Goal: Navigation & Orientation: Find specific page/section

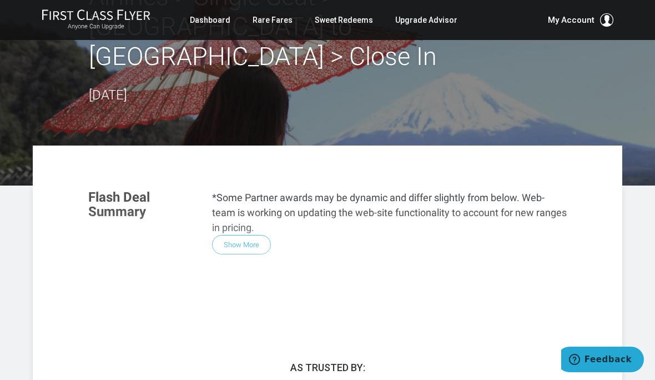
scroll to position [108, 0]
click at [248, 212] on div "Flash Deal Summary *Some Partner awards may be dynamic and differ slightly from…" at bounding box center [327, 248] width 501 height 139
click at [250, 216] on div "Flash Deal Summary *Some Partner awards may be dynamic and differ slightly from…" at bounding box center [327, 248] width 501 height 139
click at [251, 218] on div "Flash Deal Summary *Some Partner awards may be dynamic and differ slightly from…" at bounding box center [327, 248] width 501 height 139
click at [257, 214] on div "Flash Deal Summary *Some Partner awards may be dynamic and differ slightly from…" at bounding box center [327, 248] width 501 height 139
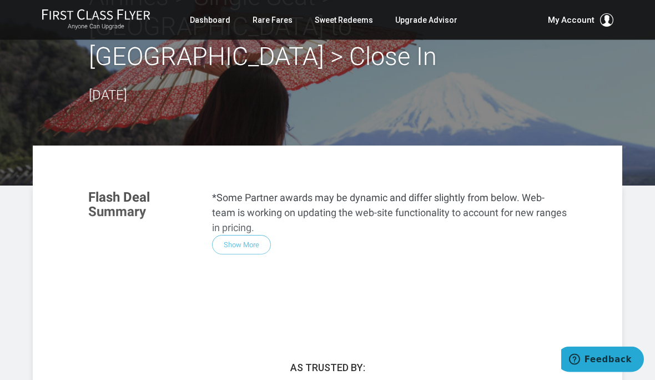
click at [256, 214] on div "Flash Deal Summary *Some Partner awards may be dynamic and differ slightly from…" at bounding box center [327, 248] width 501 height 139
click at [254, 211] on div "Flash Deal Summary *Some Partner awards may be dynamic and differ slightly from…" at bounding box center [327, 248] width 501 height 139
click at [251, 214] on div "Flash Deal Summary *Some Partner awards may be dynamic and differ slightly from…" at bounding box center [327, 248] width 501 height 139
click at [251, 213] on div "Flash Deal Summary *Some Partner awards may be dynamic and differ slightly from…" at bounding box center [327, 248] width 501 height 139
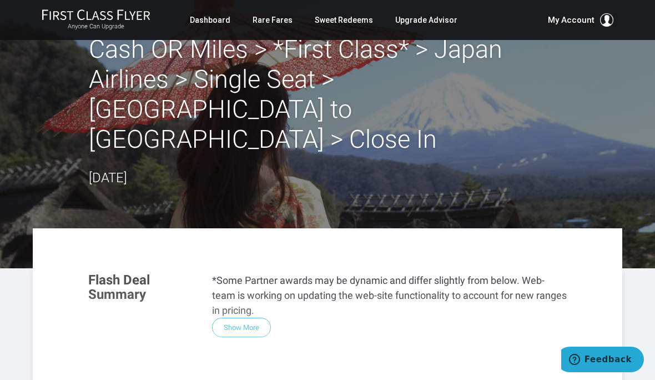
scroll to position [0, 0]
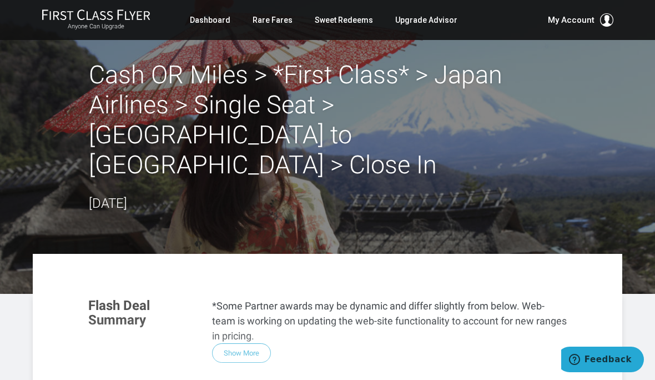
click at [316, 108] on h2 "Cash OR Miles > *First Class* > Japan Airlines > Single Seat > San Francisco to…" at bounding box center [327, 120] width 477 height 120
click at [219, 18] on link "Dashboard" at bounding box center [210, 20] width 41 height 20
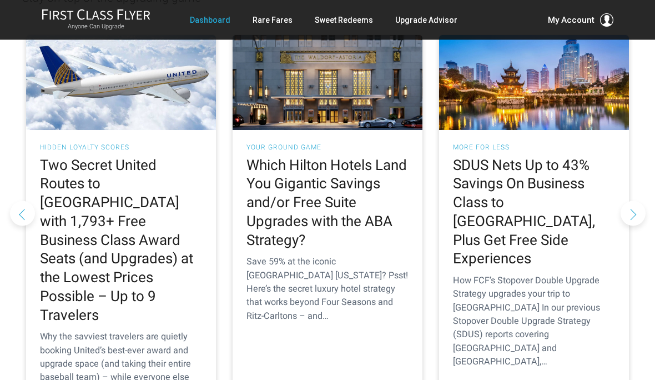
scroll to position [1102, 0]
click at [132, 176] on h2 "Two Secret United Routes to Europe with 1,793+ Free Business Class Award Seats …" at bounding box center [121, 240] width 162 height 169
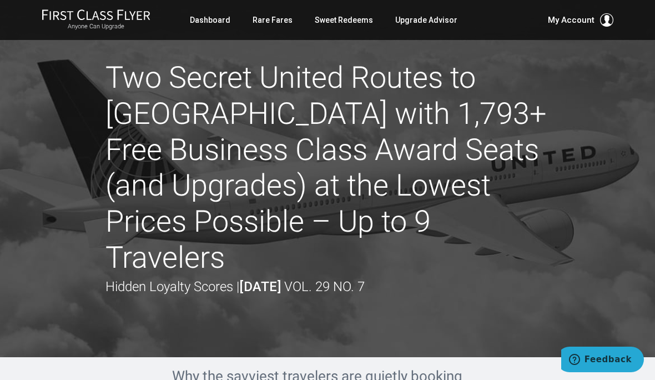
click at [220, 21] on link "Dashboard" at bounding box center [210, 20] width 41 height 20
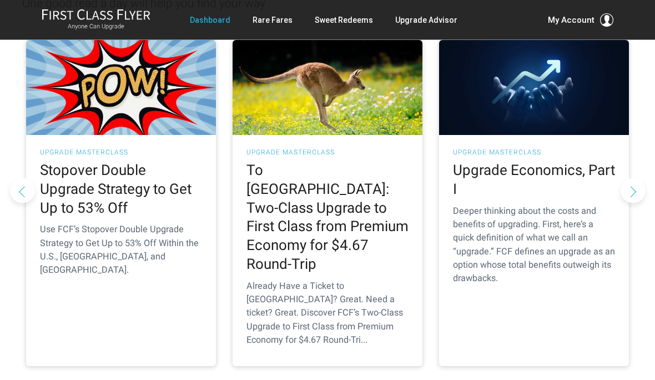
scroll to position [176, 0]
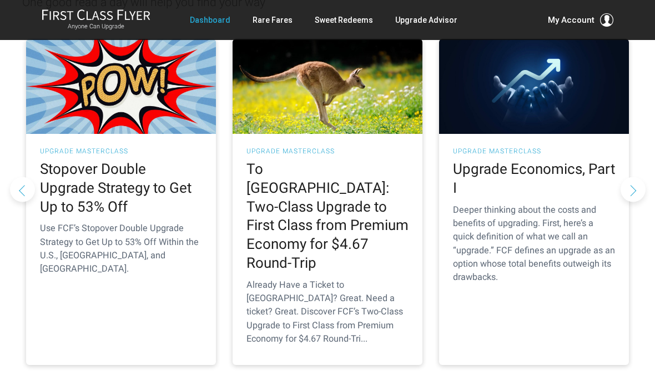
click at [564, 212] on p "Deeper thinking about the costs and benefits of upgrading. First, here’s a quic…" at bounding box center [534, 243] width 162 height 81
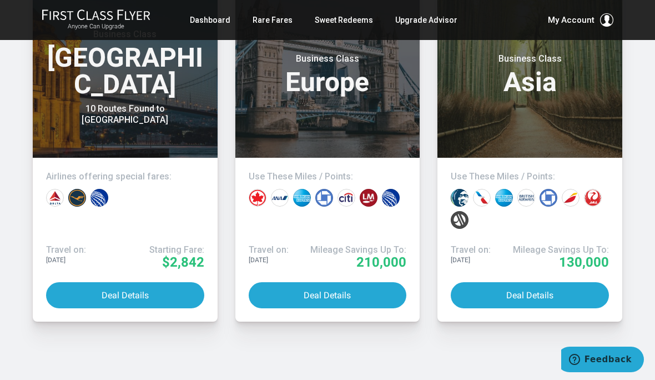
scroll to position [3396, 0]
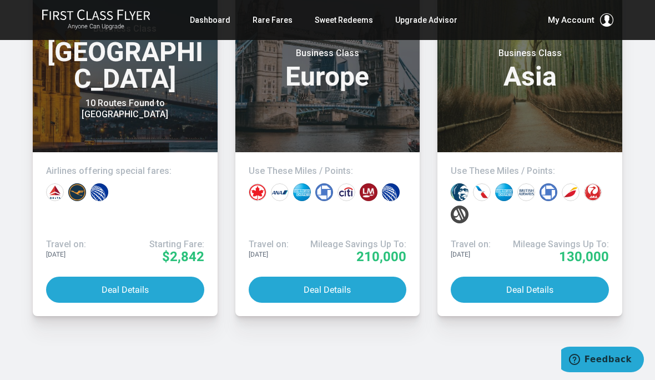
click at [534, 276] on button "Deal Details" at bounding box center [530, 289] width 158 height 26
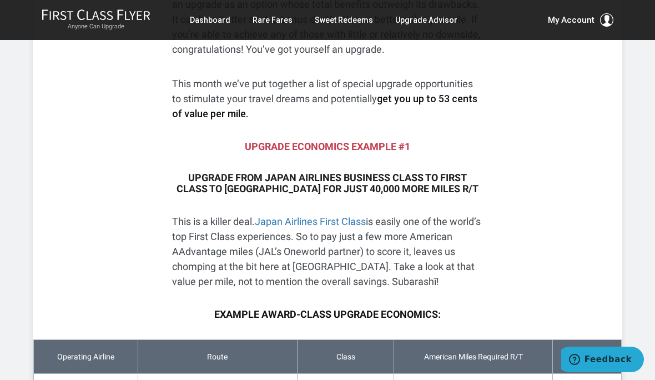
scroll to position [285, 0]
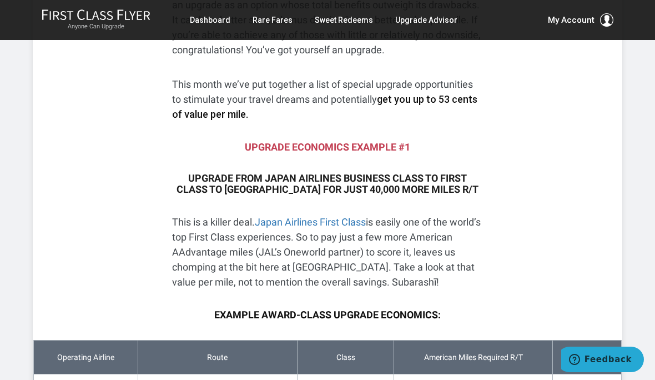
click at [339, 22] on link "Sweet Redeems" at bounding box center [344, 20] width 58 height 20
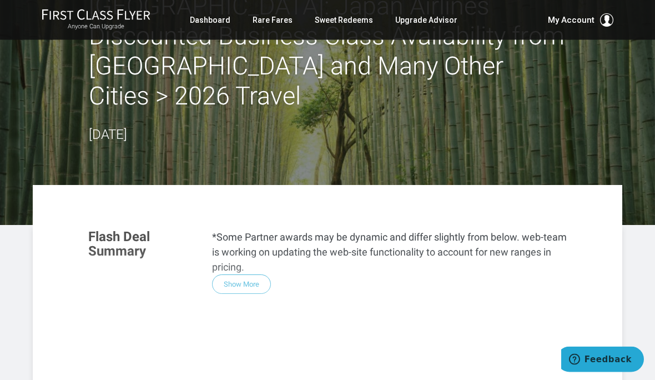
scroll to position [69, 0]
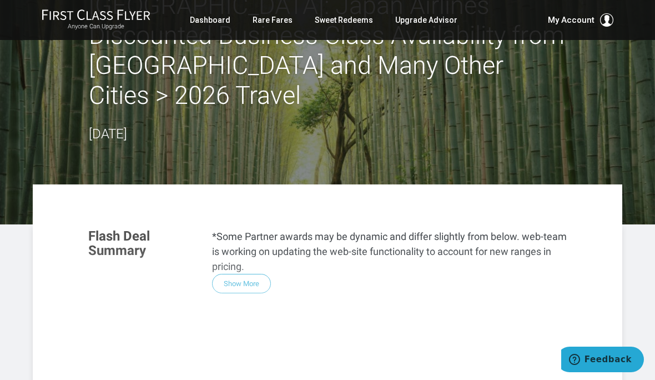
click at [250, 256] on div "Flash Deal Summary *Some Partner awards may be dynamic and differ slightly from…" at bounding box center [327, 287] width 501 height 139
click at [259, 246] on div "Flash Deal Summary *Some Partner awards may be dynamic and differ slightly from…" at bounding box center [327, 287] width 501 height 139
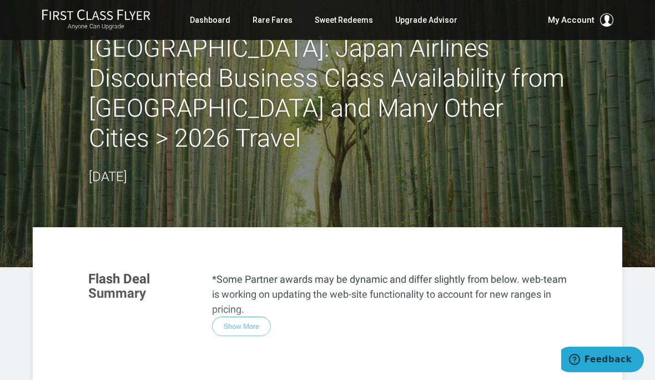
scroll to position [0, 0]
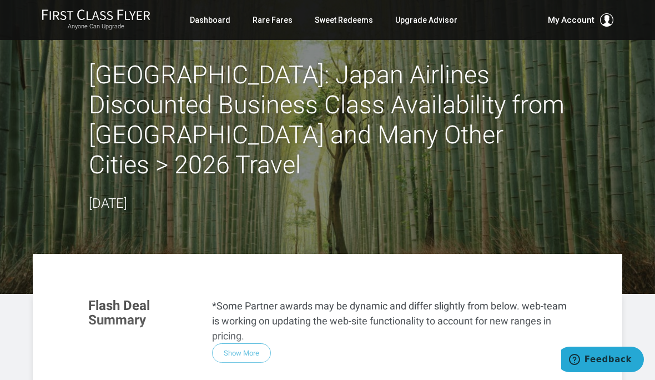
click at [244, 323] on div "Flash Deal Summary *Some Partner awards may be dynamic and differ slightly from…" at bounding box center [327, 356] width 501 height 139
click at [249, 331] on div "Flash Deal Summary *Some Partner awards may be dynamic and differ slightly from…" at bounding box center [327, 356] width 501 height 139
click at [248, 330] on div "Flash Deal Summary *Some Partner awards may be dynamic and differ slightly from…" at bounding box center [327, 356] width 501 height 139
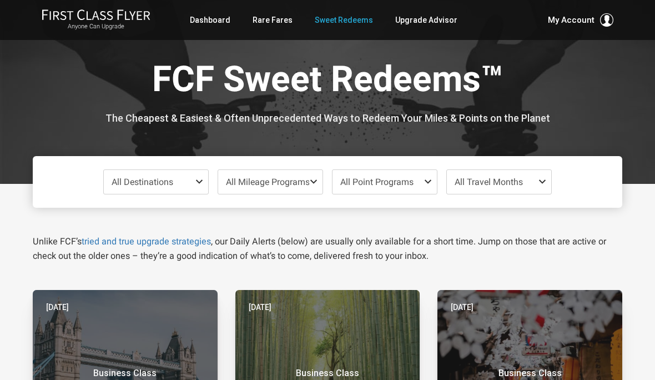
click at [194, 185] on span "All Destinations" at bounding box center [156, 182] width 104 height 24
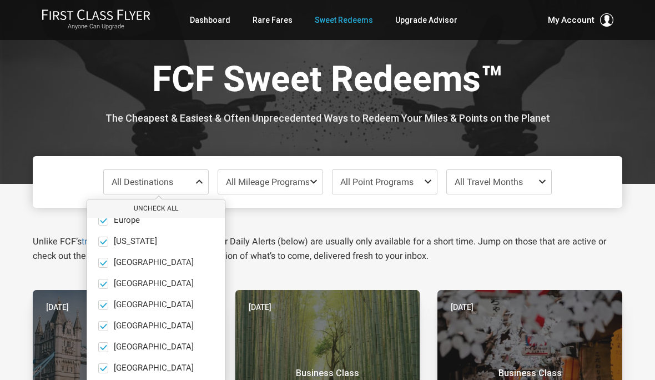
scroll to position [77, 0]
click at [108, 349] on span at bounding box center [103, 347] width 10 height 10
click at [0, 0] on input "[GEOGRAPHIC_DATA] only" at bounding box center [0, 0] width 0 height 0
click at [115, 329] on span "North America" at bounding box center [154, 326] width 80 height 10
click at [0, 0] on input "North America only" at bounding box center [0, 0] width 0 height 0
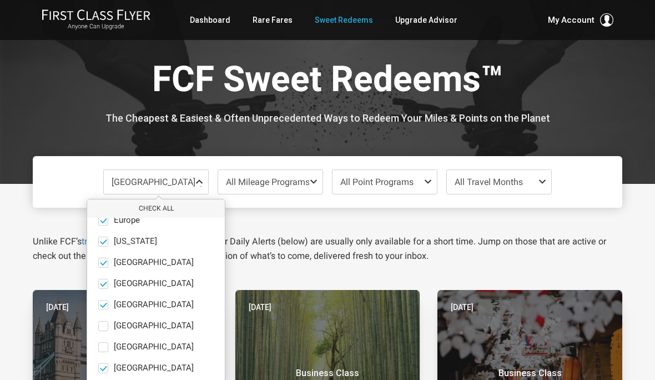
click at [113, 308] on label "Middle East only" at bounding box center [156, 305] width 138 height 10
click at [0, 0] on input "Middle East only" at bounding box center [0, 0] width 0 height 0
click at [116, 284] on span "Mexico" at bounding box center [154, 284] width 80 height 10
click at [0, 0] on input "Mexico only" at bounding box center [0, 0] width 0 height 0
click at [112, 264] on label "India only" at bounding box center [156, 263] width 138 height 10
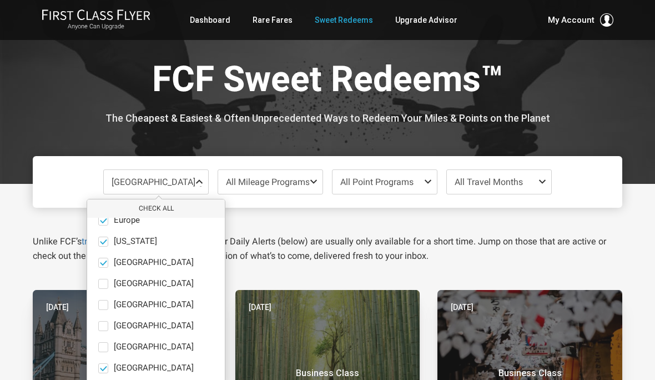
click at [0, 0] on input "India only" at bounding box center [0, 0] width 0 height 0
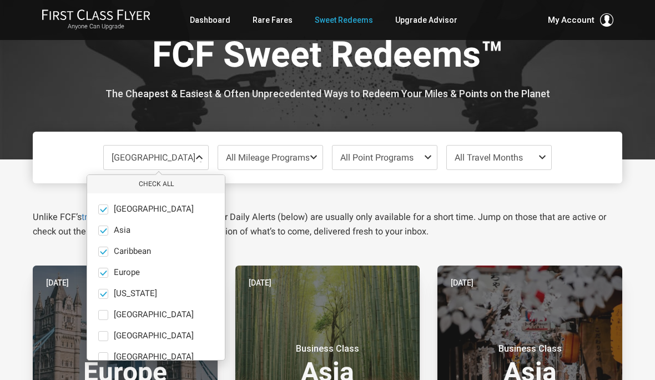
scroll to position [0, 0]
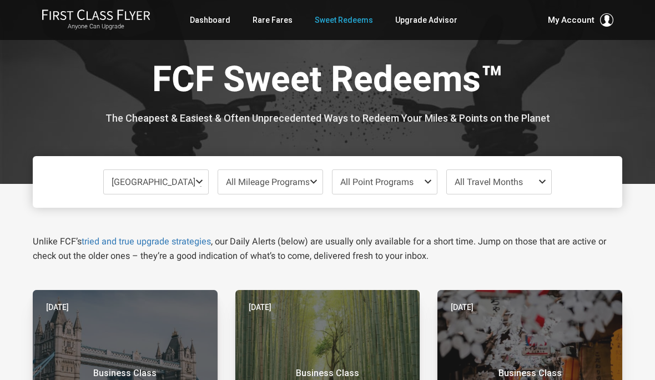
click at [420, 22] on link "Upgrade Advisor" at bounding box center [426, 20] width 62 height 20
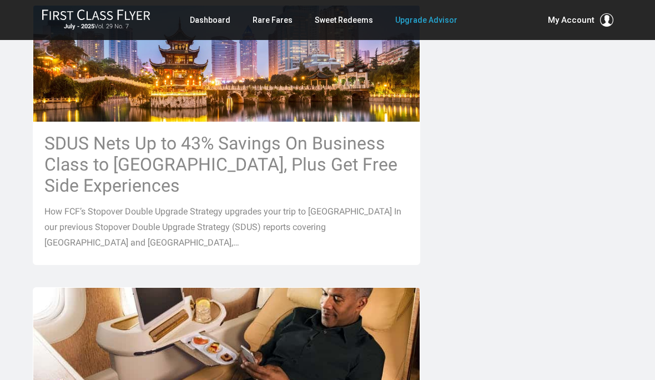
scroll to position [881, 0]
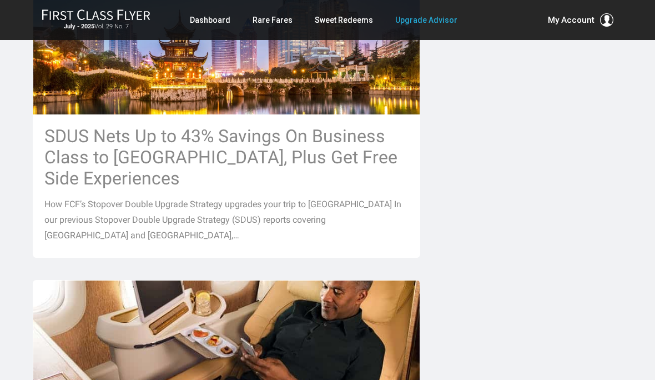
click at [287, 126] on h3 "SDUS Nets Up to 43% Savings On Business Class to [GEOGRAPHIC_DATA], Plus Get Fr…" at bounding box center [226, 156] width 364 height 63
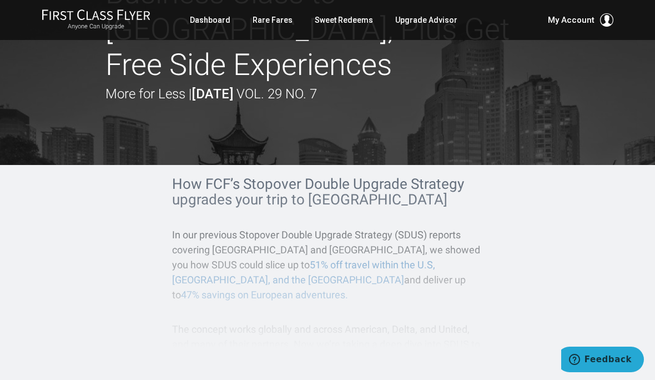
scroll to position [95, 0]
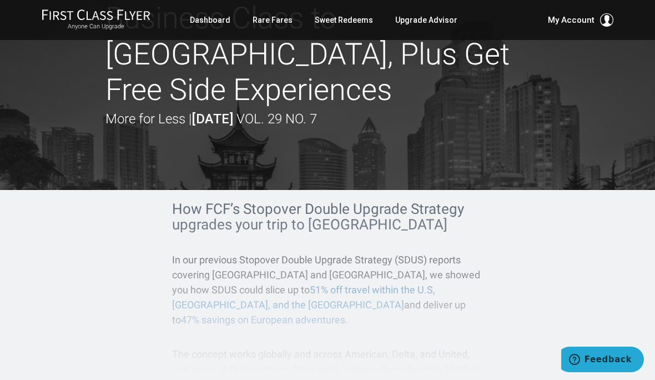
click at [335, 190] on div "How FCF’s Stopover Double Upgrade Strategy upgrades your trip to Asia In our pr…" at bounding box center [327, 290] width 589 height 201
click at [507, 79] on link "Account" at bounding box center [544, 75] width 117 height 8
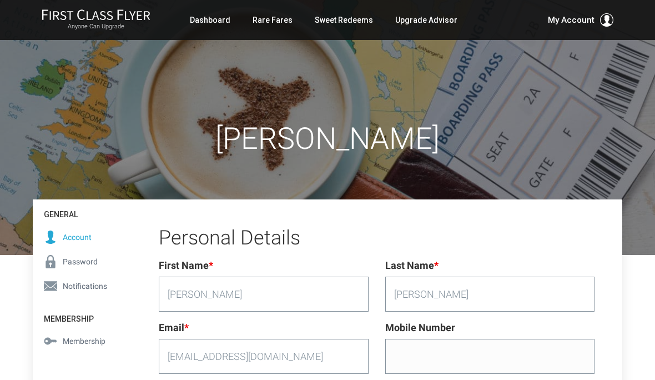
click at [275, 17] on link "Rare Fares" at bounding box center [273, 20] width 40 height 20
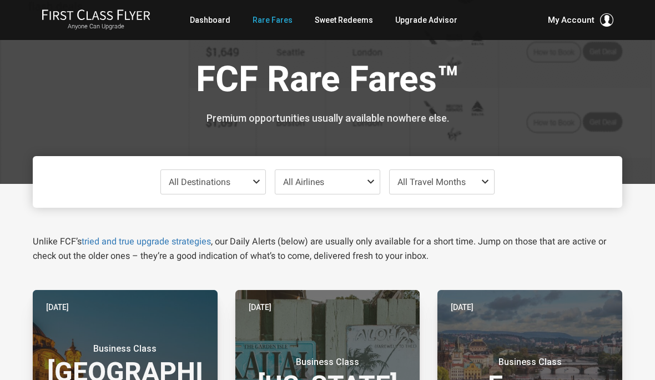
click at [220, 18] on link "Dashboard" at bounding box center [210, 20] width 41 height 20
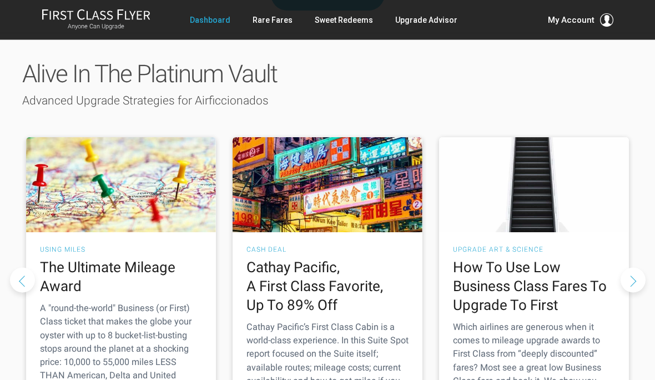
scroll to position [1579, 0]
click at [545, 258] on h2 "How To Use Low Business Class Fares To Upgrade To First" at bounding box center [534, 286] width 162 height 56
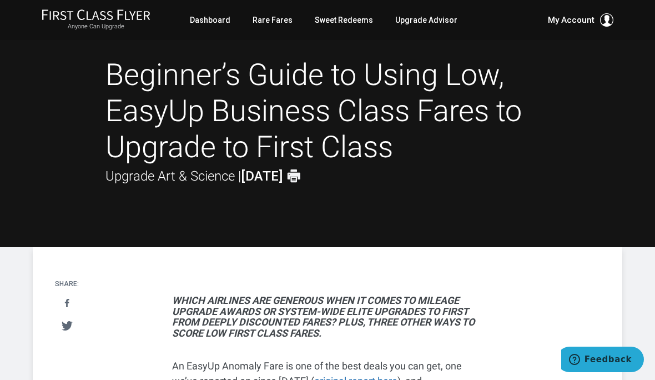
scroll to position [126, 0]
